Goal: Transaction & Acquisition: Purchase product/service

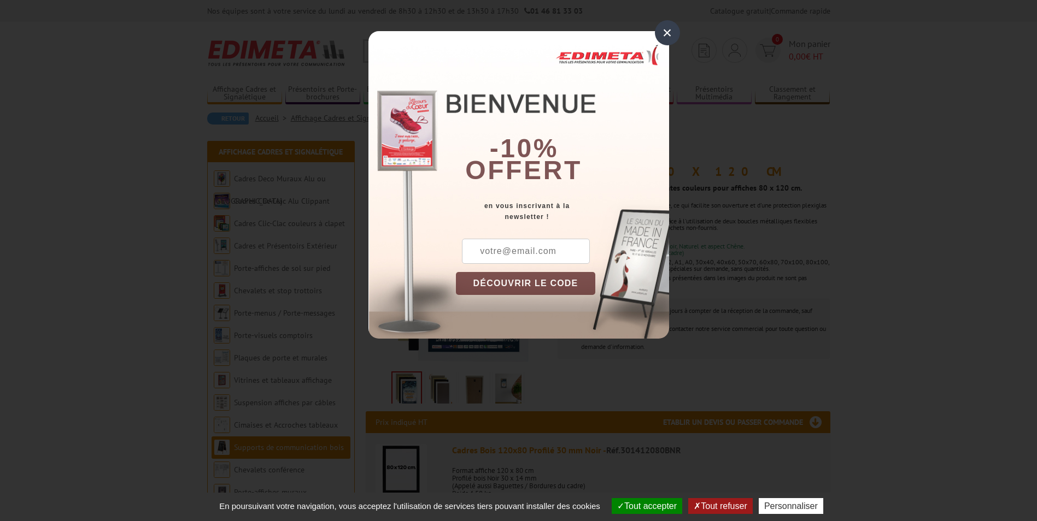
click at [668, 31] on div "×" at bounding box center [667, 32] width 25 height 25
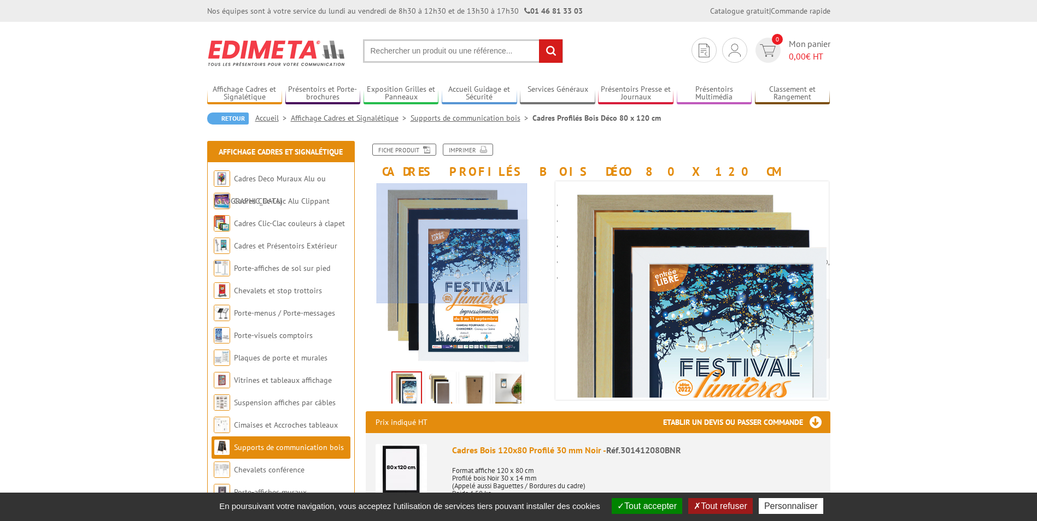
click at [452, 214] on div at bounding box center [452, 244] width 151 height 120
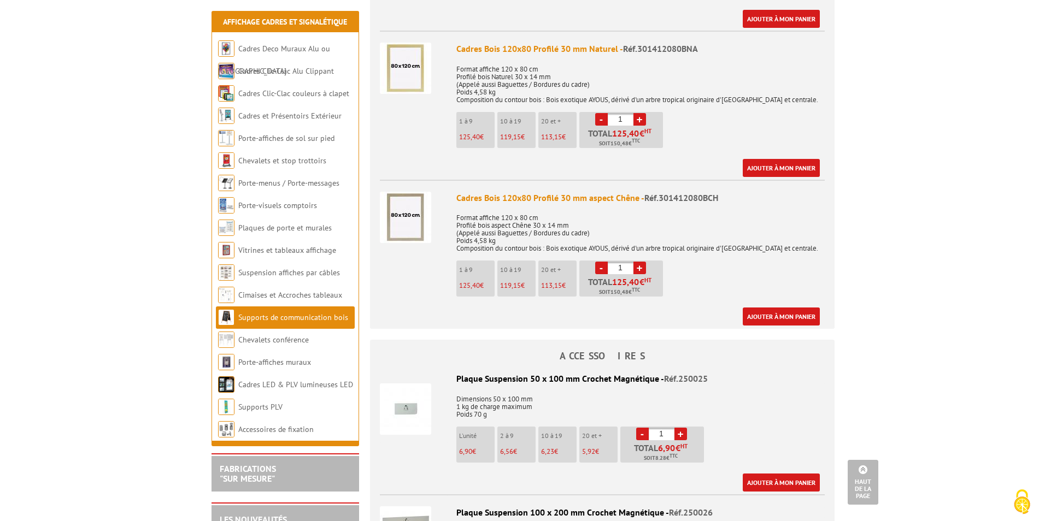
scroll to position [546, 0]
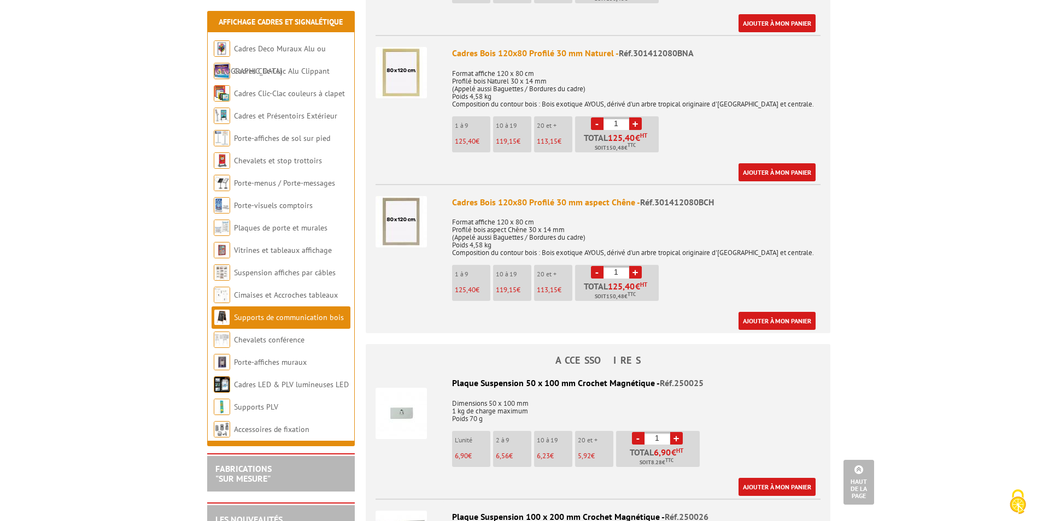
click at [637, 273] on link "+" at bounding box center [635, 272] width 13 height 13
type input "4"
click at [769, 320] on link "Ajouter à mon panier" at bounding box center [776, 321] width 77 height 18
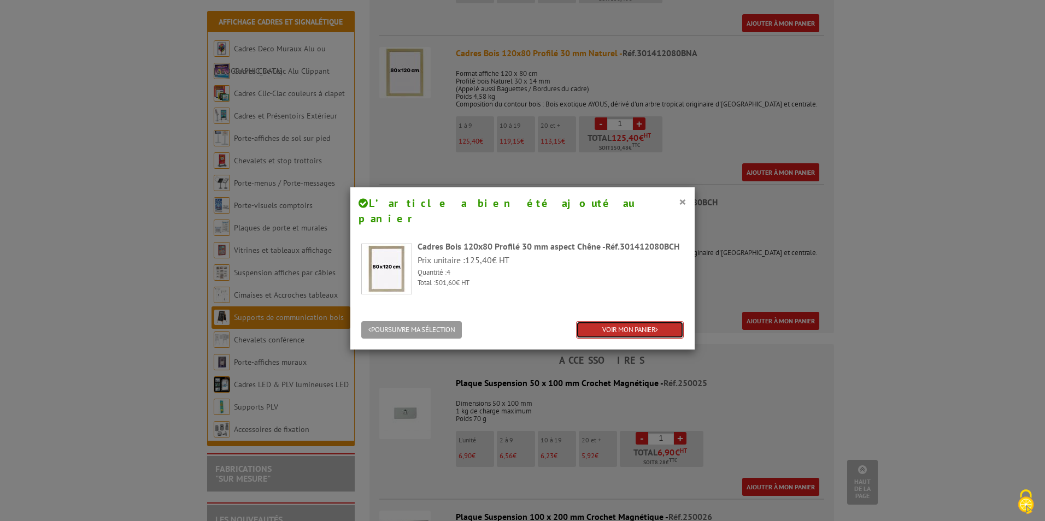
click at [622, 321] on link "VOIR MON PANIER" at bounding box center [630, 330] width 108 height 18
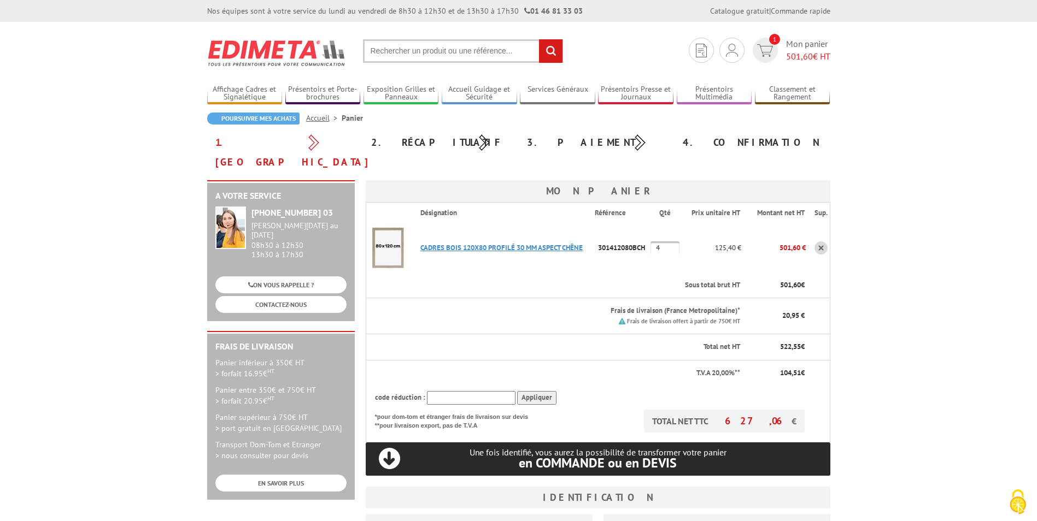
click at [443, 243] on link "CADRES BOIS 120X80 PROFILé 30 MM ASPECT CHêNE" at bounding box center [501, 247] width 162 height 9
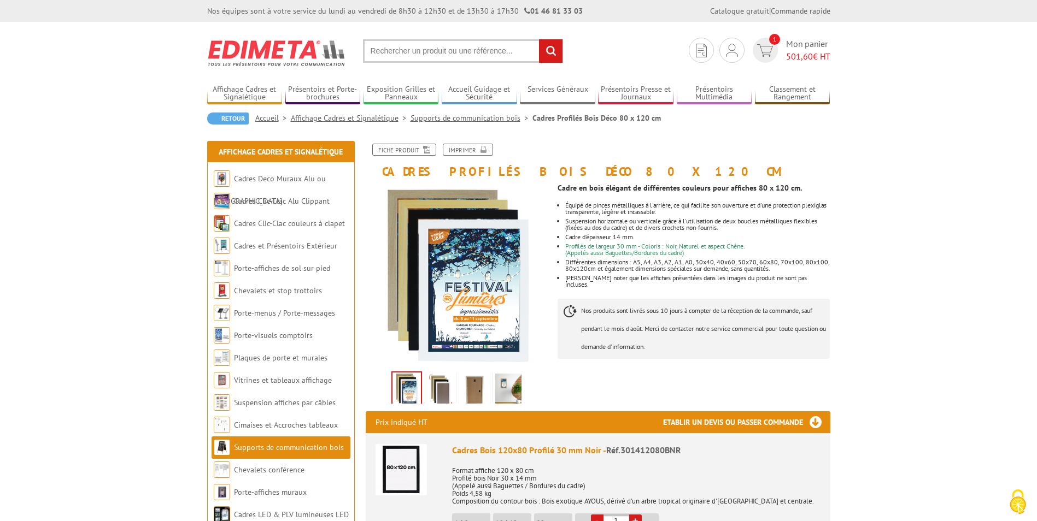
scroll to position [55, 0]
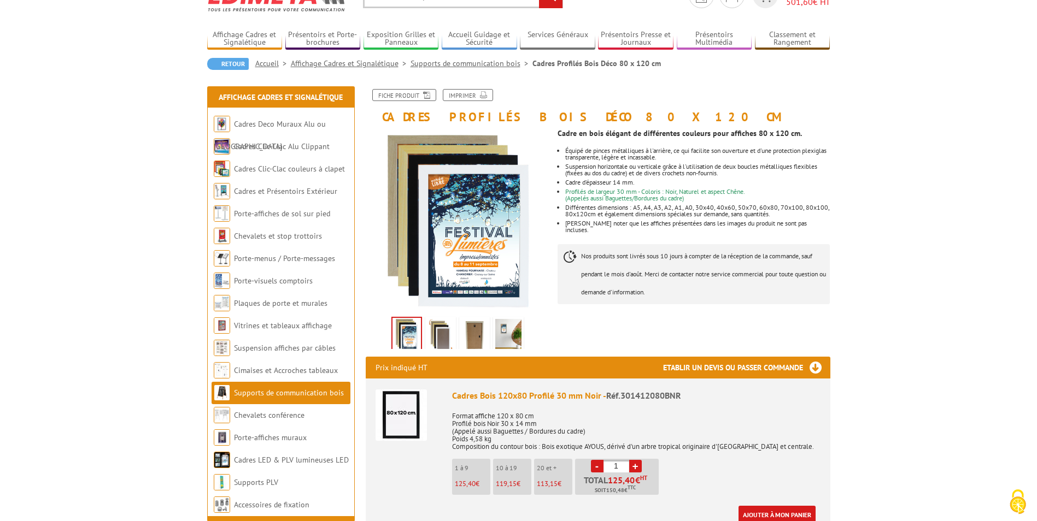
click at [447, 337] on img at bounding box center [440, 336] width 26 height 34
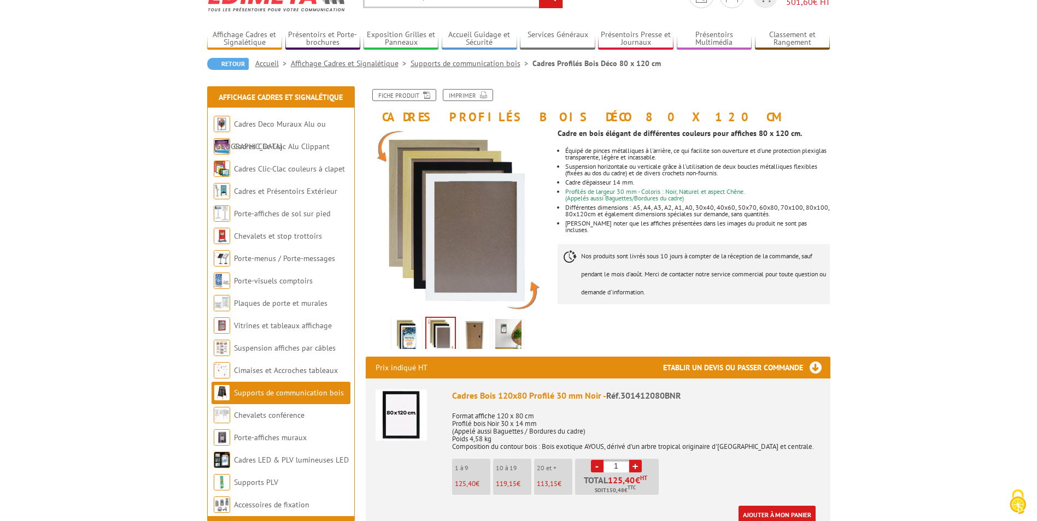
click at [476, 334] on img at bounding box center [474, 336] width 26 height 34
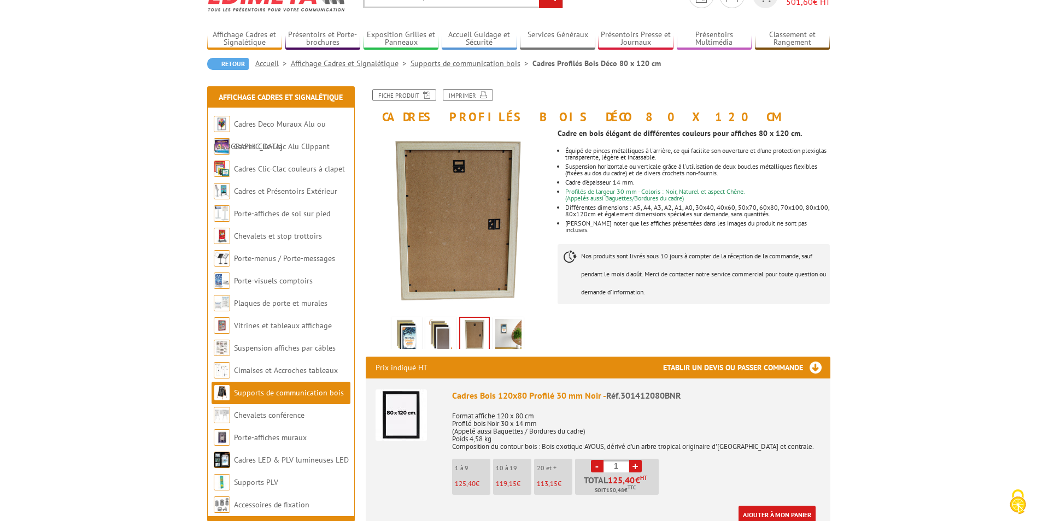
click at [503, 332] on img at bounding box center [508, 336] width 26 height 34
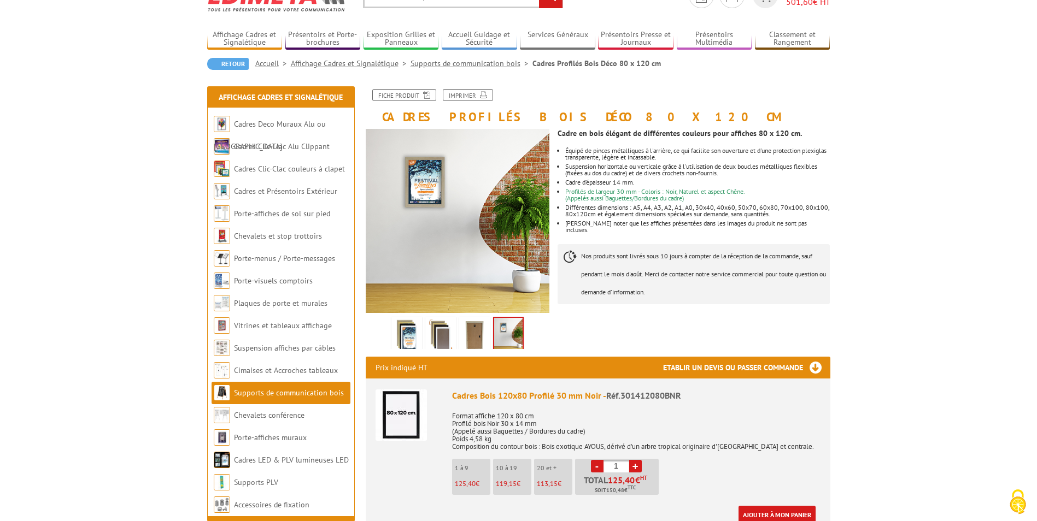
click at [474, 334] on img at bounding box center [474, 336] width 26 height 34
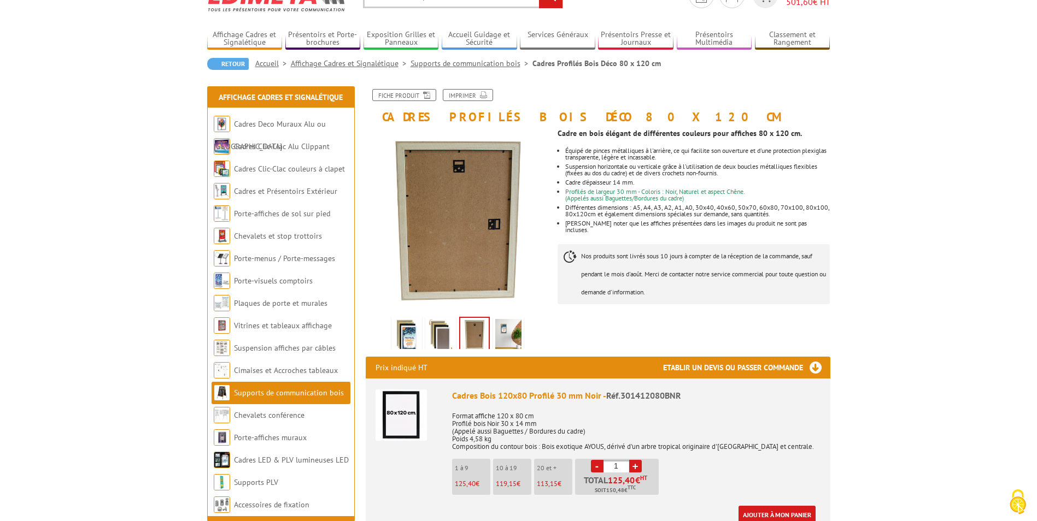
click at [444, 336] on img at bounding box center [440, 336] width 26 height 34
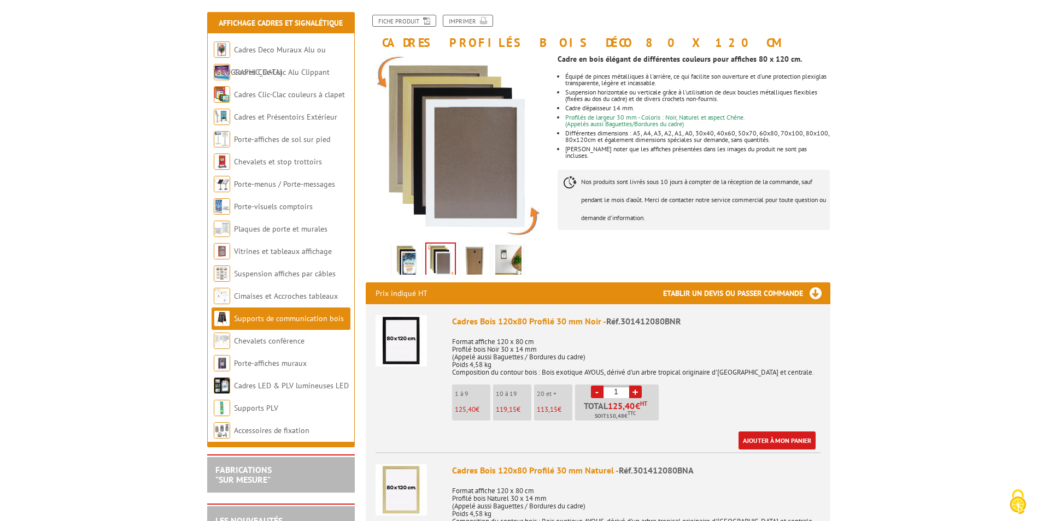
scroll to position [109, 0]
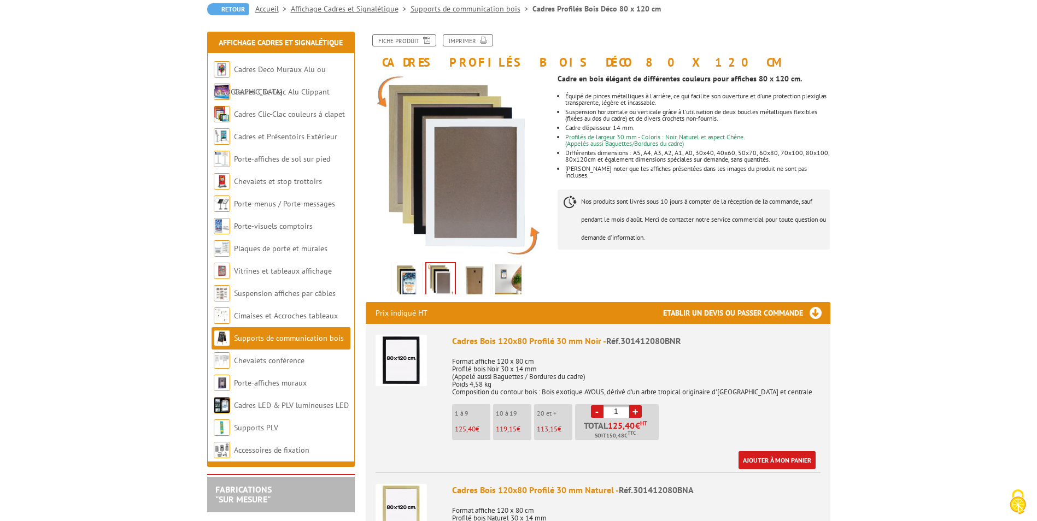
click at [405, 279] on img at bounding box center [406, 281] width 26 height 34
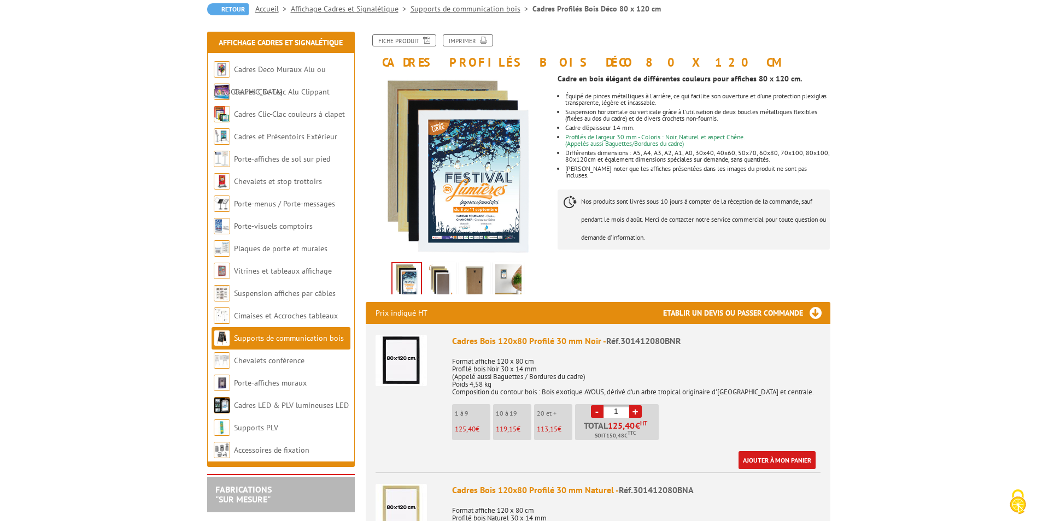
click at [442, 285] on img at bounding box center [440, 281] width 26 height 34
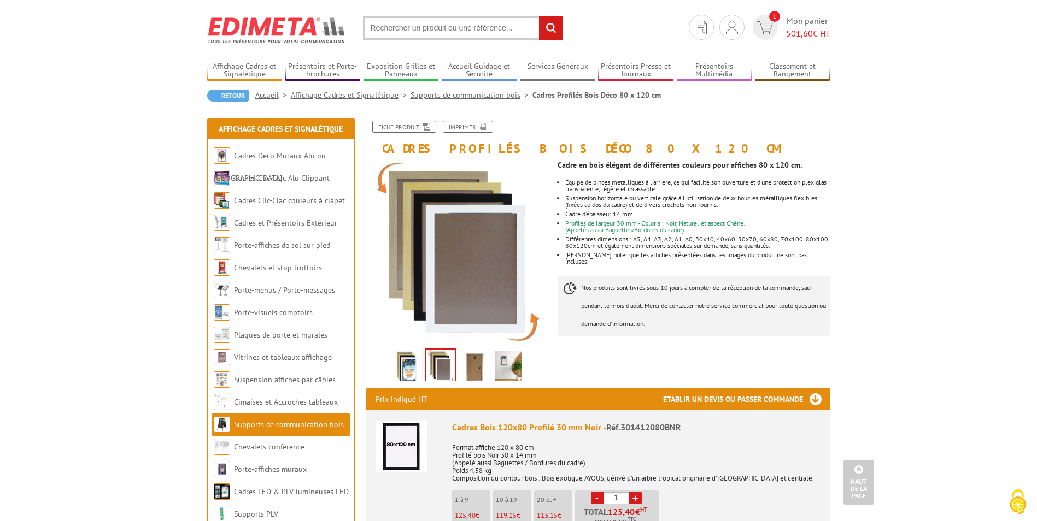
scroll to position [0, 0]
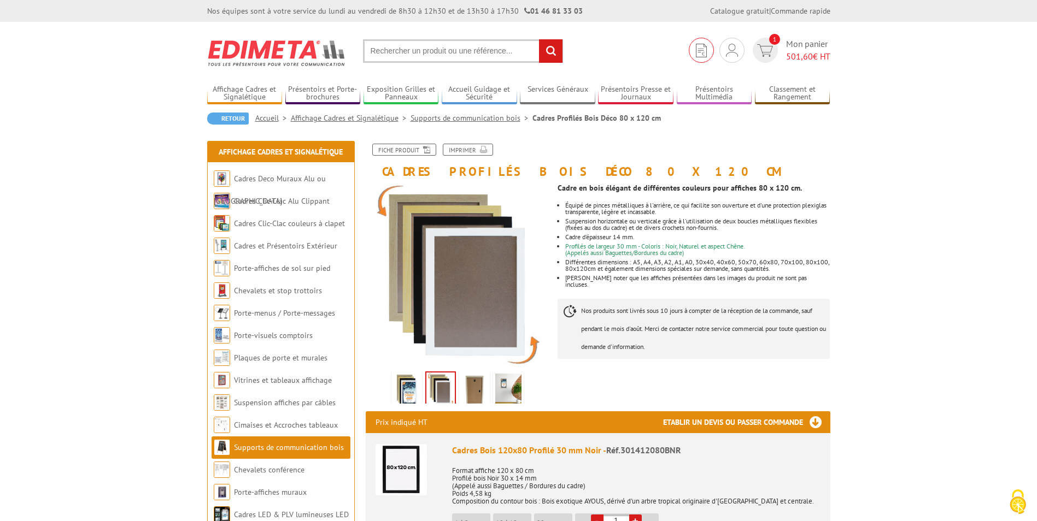
click at [699, 52] on img at bounding box center [701, 51] width 11 height 14
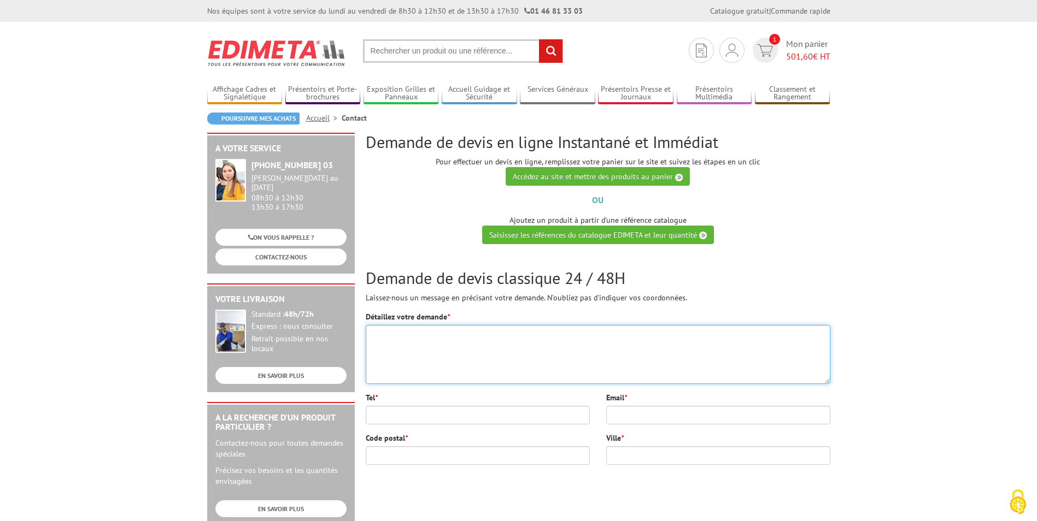
click at [432, 341] on textarea "Détaillez votre demande *" at bounding box center [598, 354] width 464 height 59
click at [786, 56] on span "501,60" at bounding box center [799, 56] width 27 height 11
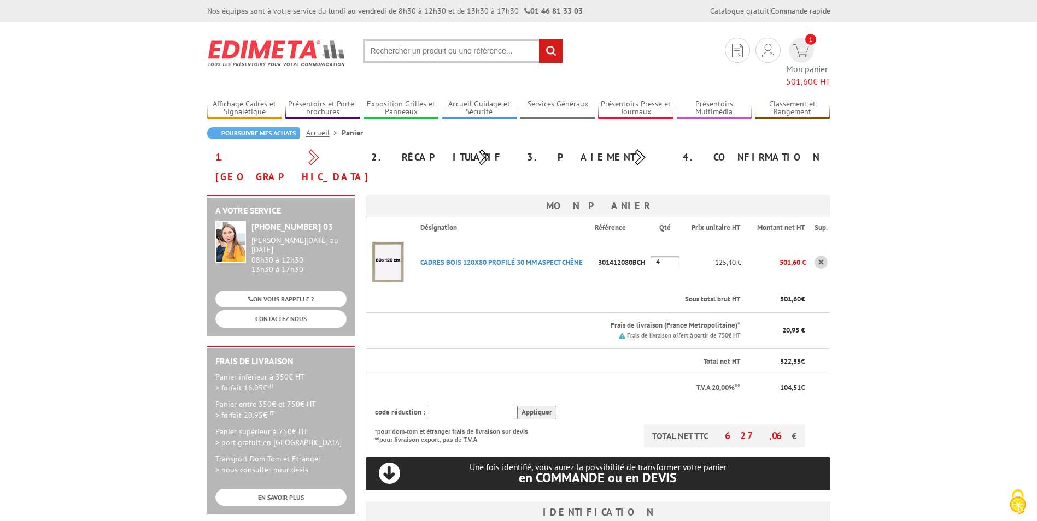
click at [420, 51] on input "text" at bounding box center [463, 50] width 200 height 23
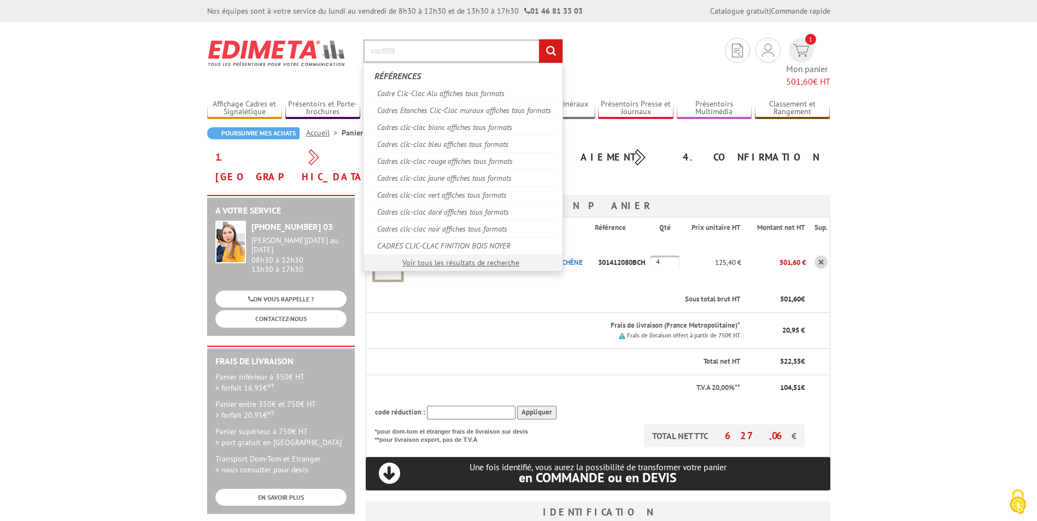
click at [416, 50] on input "vac959" at bounding box center [463, 50] width 200 height 23
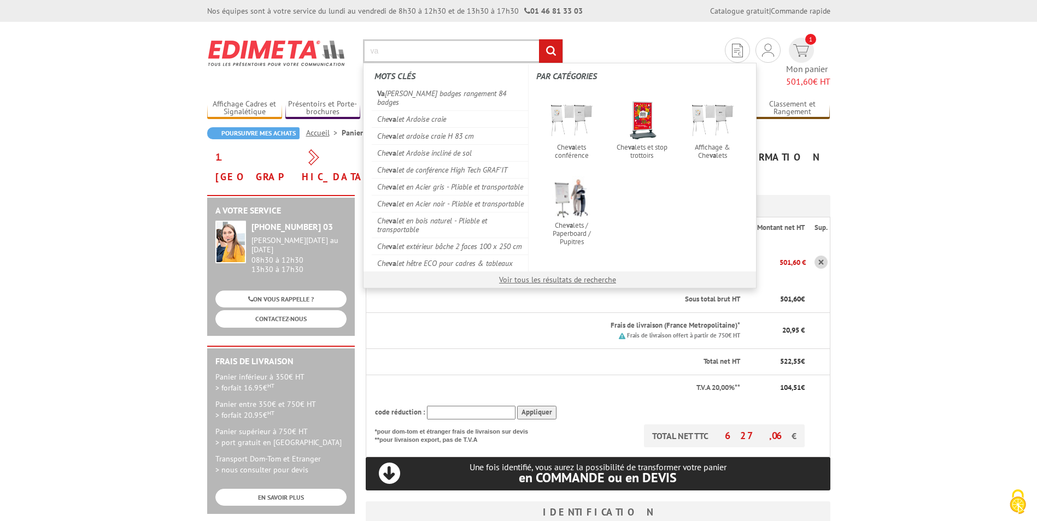
type input "v"
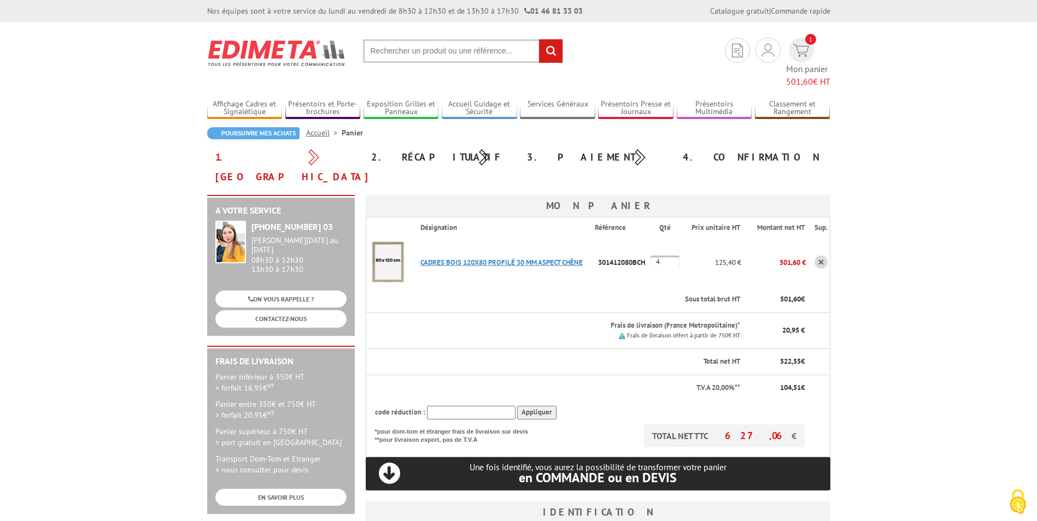
click at [444, 258] on link "CADRES BOIS 120X80 PROFILé 30 MM ASPECT CHêNE" at bounding box center [501, 262] width 162 height 9
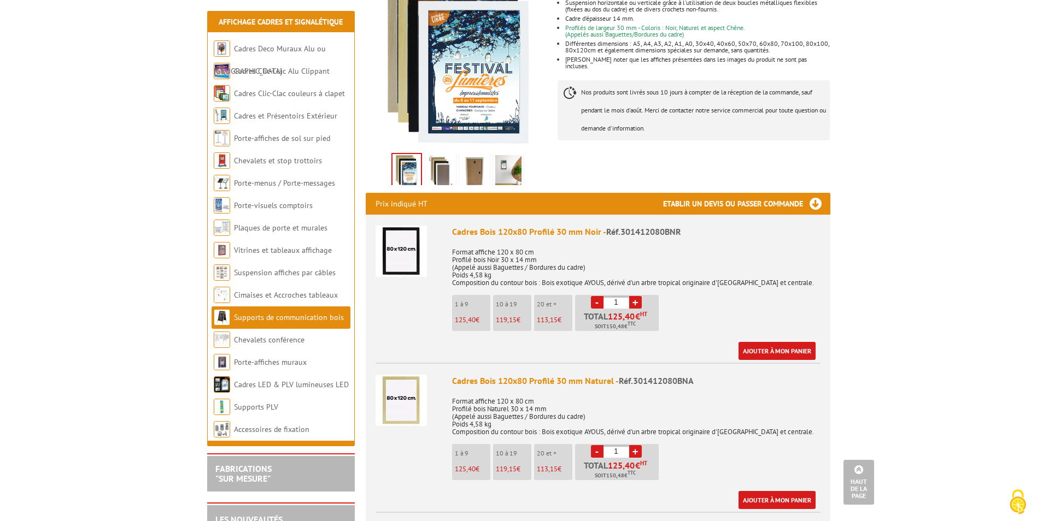
scroll to position [273, 0]
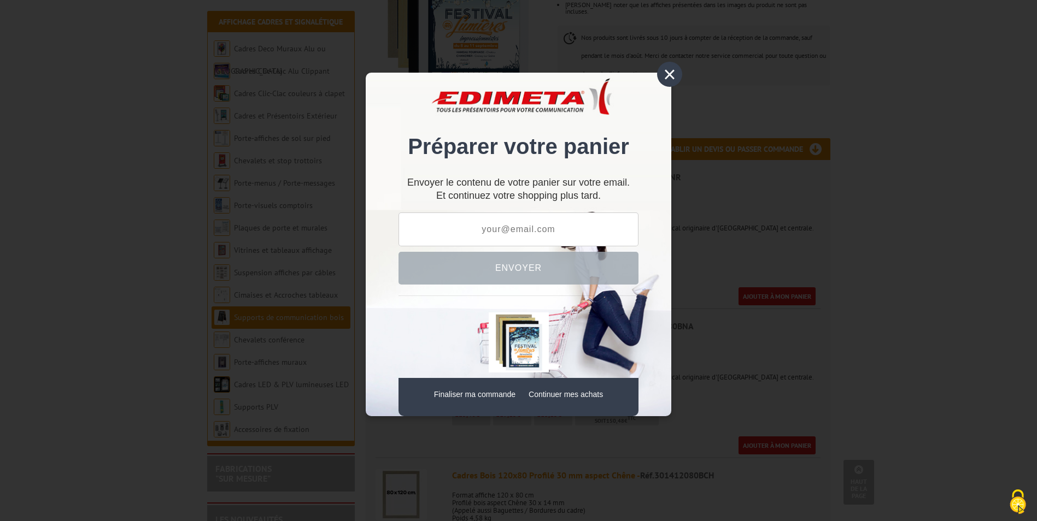
click at [905, 116] on div "× Préparer votre panier Envoyer le contenu de votre panier sur votre email. Et …" at bounding box center [518, 260] width 1037 height 521
click at [670, 74] on div "×" at bounding box center [669, 74] width 25 height 25
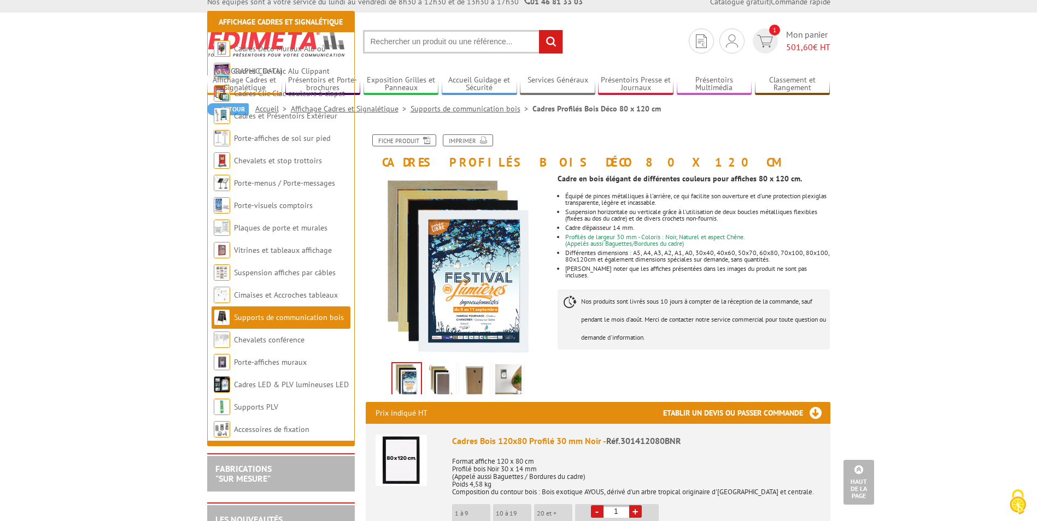
scroll to position [0, 0]
